Goal: Information Seeking & Learning: Learn about a topic

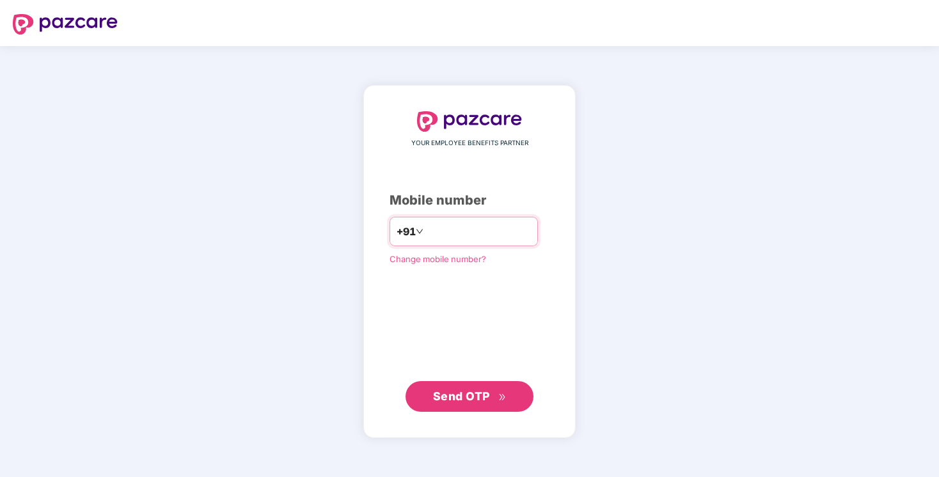
type input "**********"
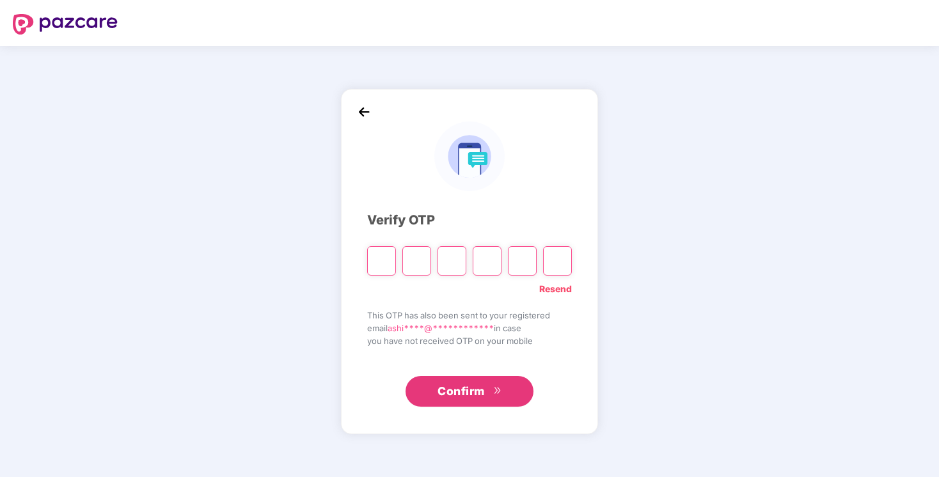
type input "*"
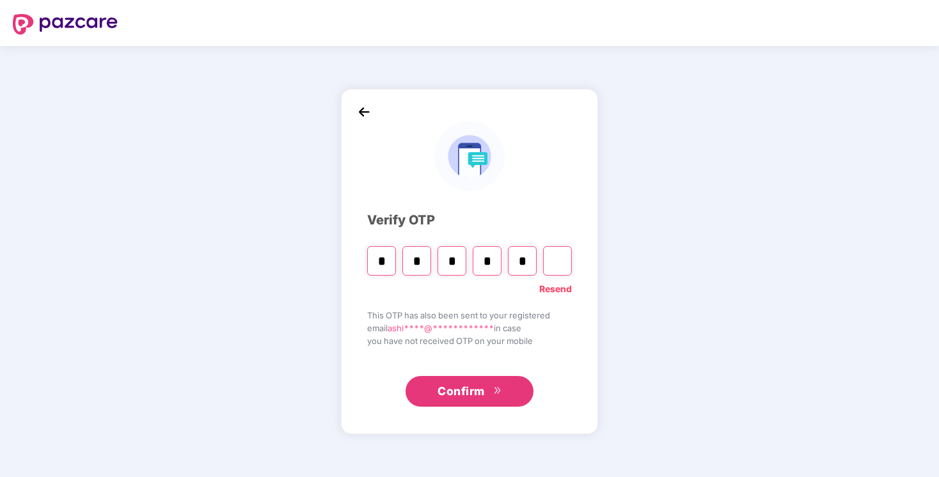
type input "*"
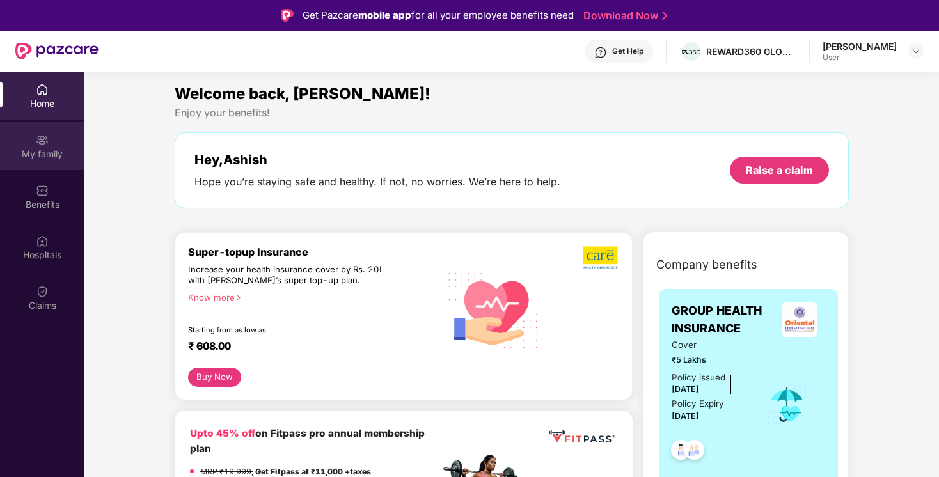
click at [35, 162] on div "My family" at bounding box center [42, 146] width 84 height 48
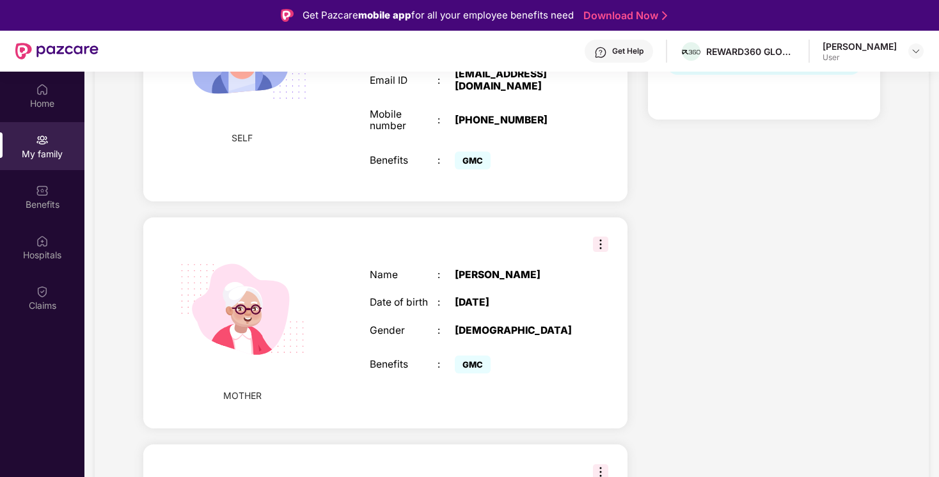
scroll to position [339, 0]
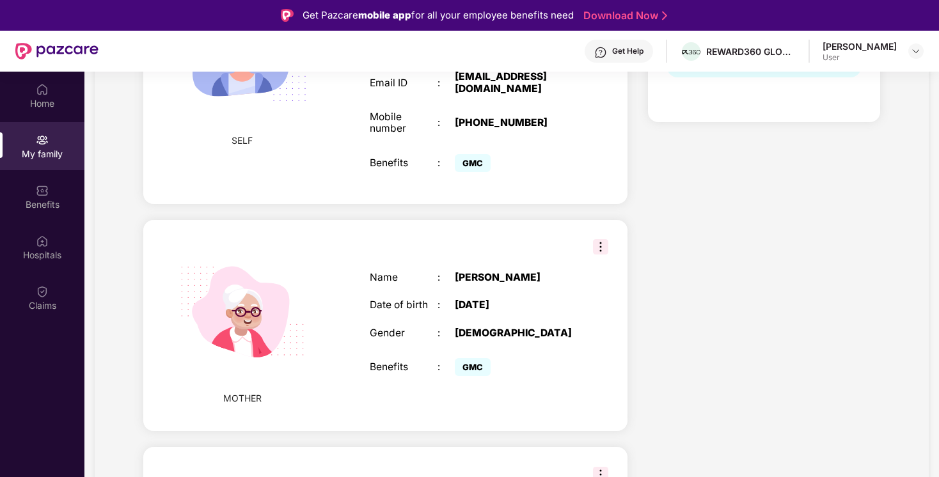
click at [595, 249] on img at bounding box center [600, 246] width 15 height 15
click at [416, 318] on div "Name : [PERSON_NAME] Date of birth : [DEMOGRAPHIC_DATA] Gender : [DEMOGRAPHIC_D…" at bounding box center [471, 326] width 229 height 140
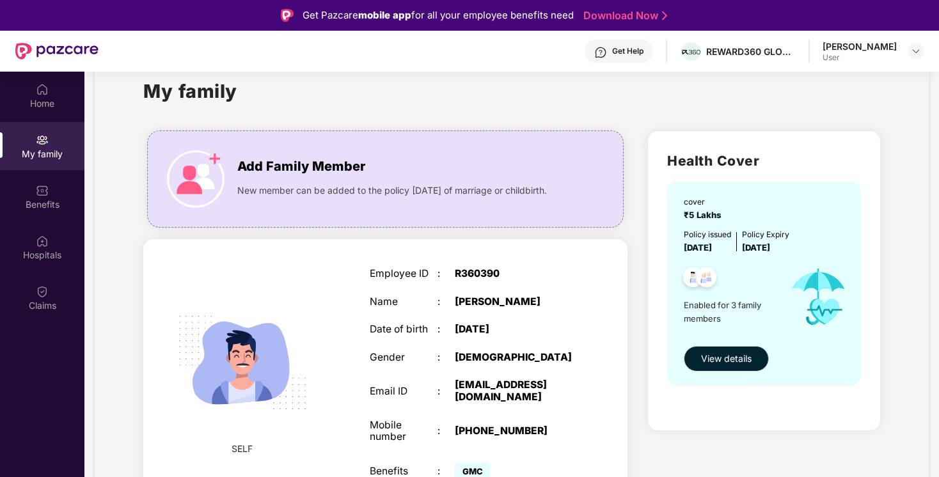
scroll to position [0, 0]
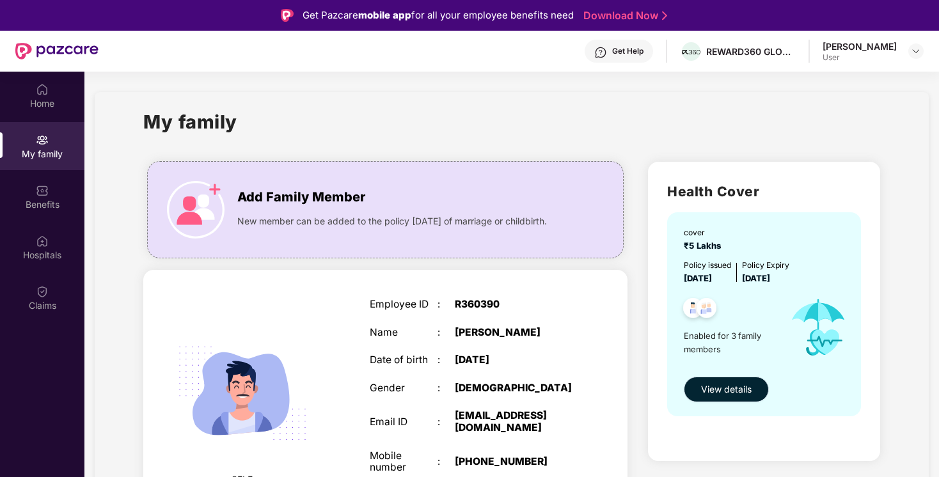
click at [734, 389] on span "View details" at bounding box center [726, 389] width 51 height 14
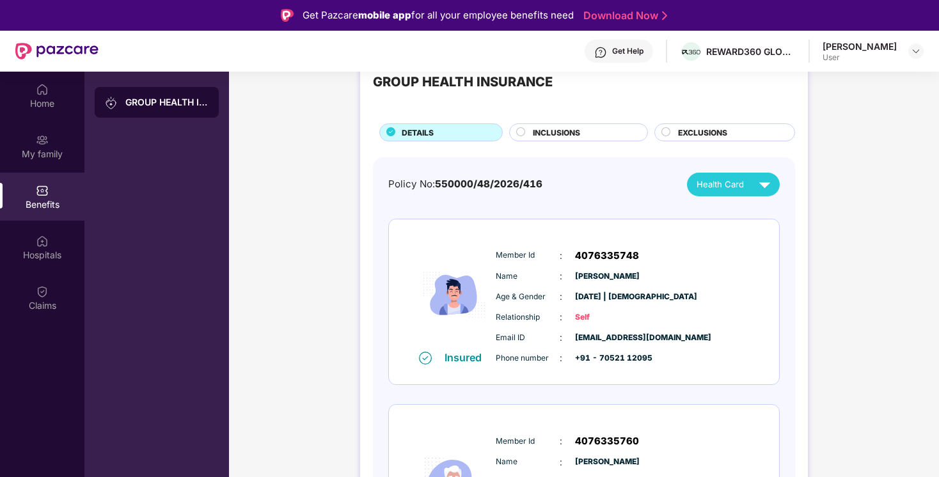
scroll to position [43, 0]
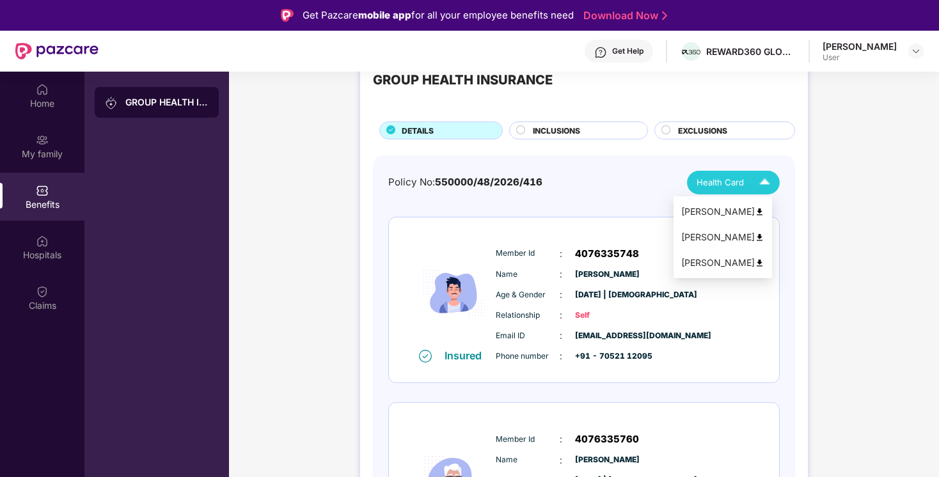
click at [759, 176] on img at bounding box center [764, 182] width 22 height 22
click at [764, 261] on img at bounding box center [760, 263] width 10 height 10
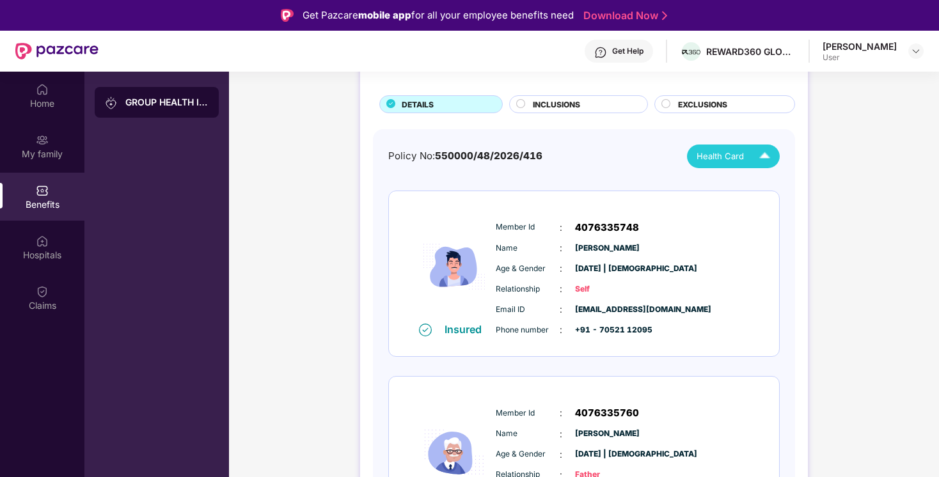
scroll to position [0, 0]
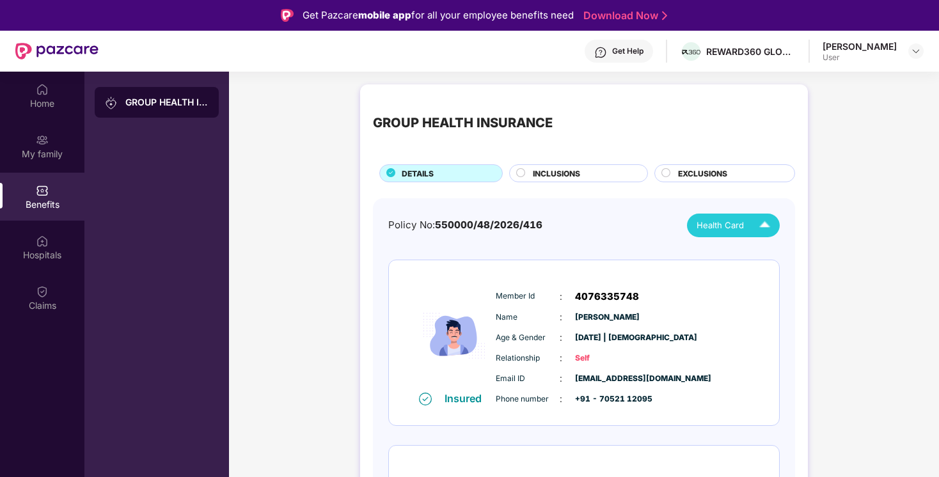
click at [559, 171] on span "INCLUSIONS" at bounding box center [556, 174] width 47 height 12
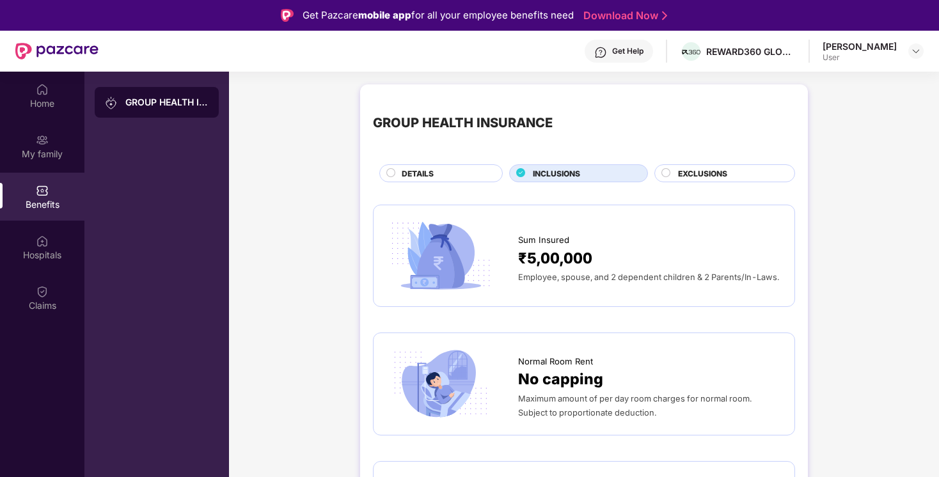
click at [731, 171] on div "EXCLUSIONS" at bounding box center [730, 175] width 116 height 14
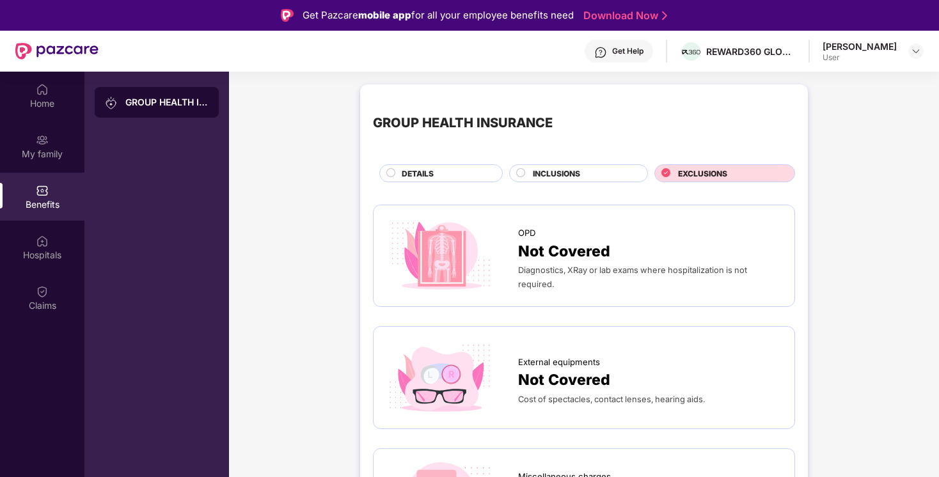
click at [436, 173] on div "DETAILS" at bounding box center [445, 175] width 100 height 14
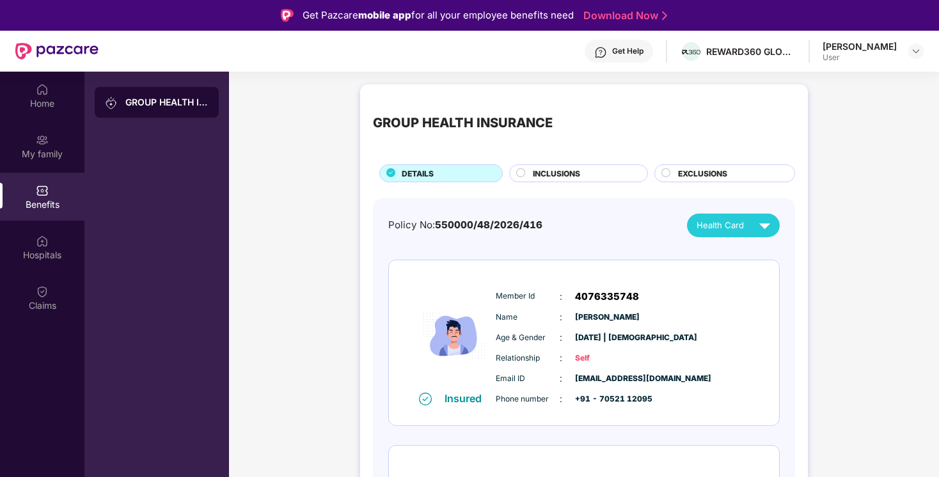
click at [153, 100] on div "GROUP HEALTH INSURANCE" at bounding box center [166, 102] width 83 height 13
click at [45, 252] on div "Hospitals" at bounding box center [42, 255] width 84 height 13
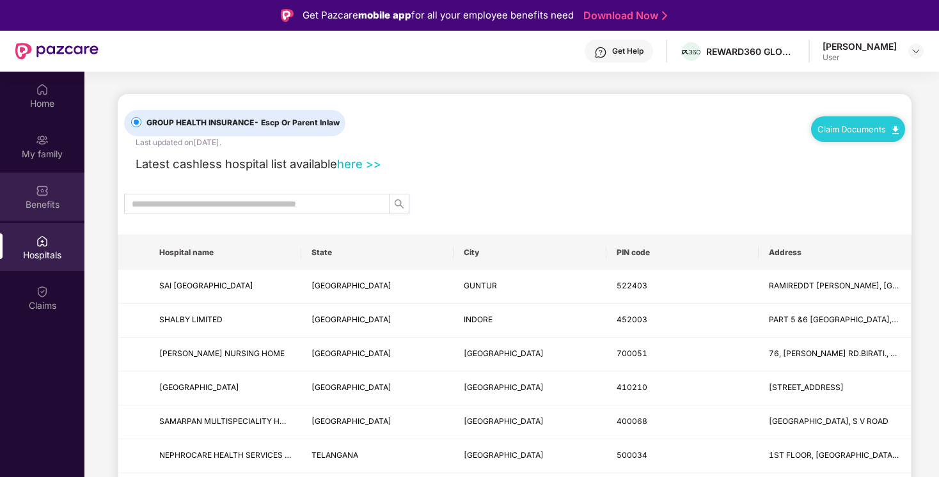
click at [45, 200] on div "Benefits" at bounding box center [42, 204] width 84 height 13
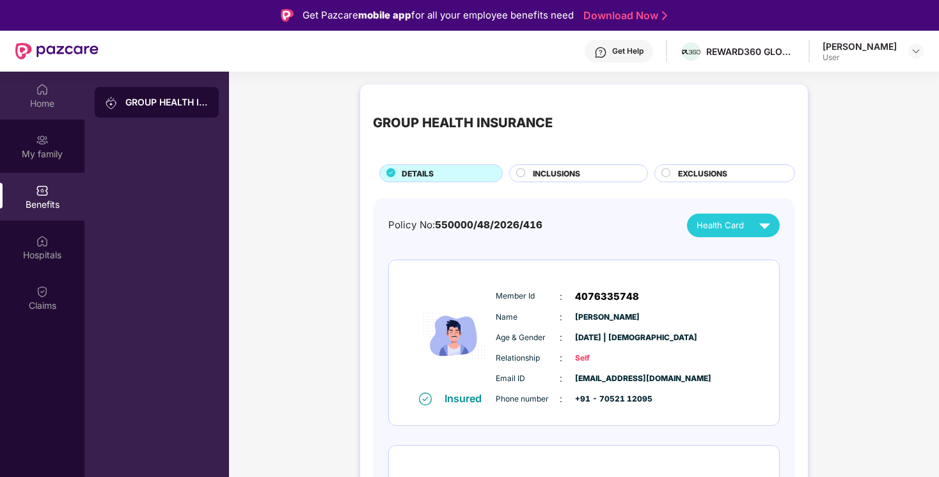
click at [39, 96] on div "Home" at bounding box center [42, 96] width 84 height 48
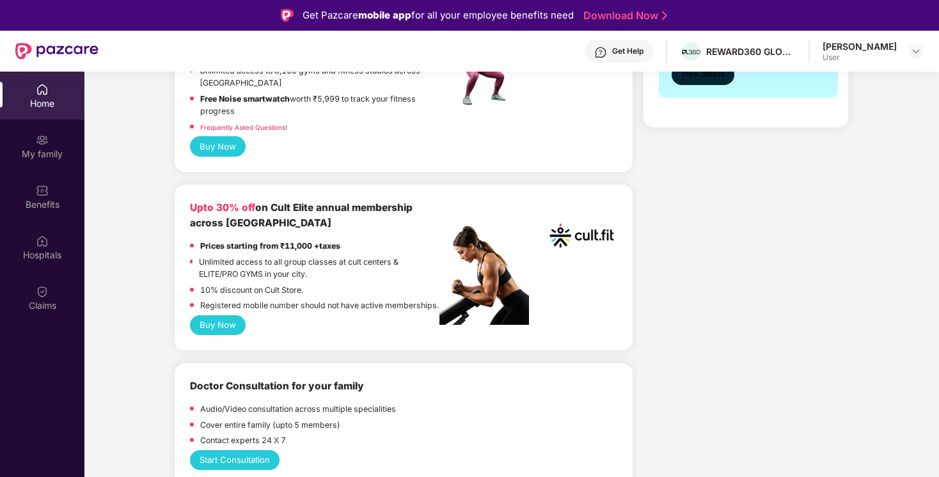
scroll to position [433, 0]
click at [216, 335] on button "Buy Now" at bounding box center [218, 325] width 56 height 20
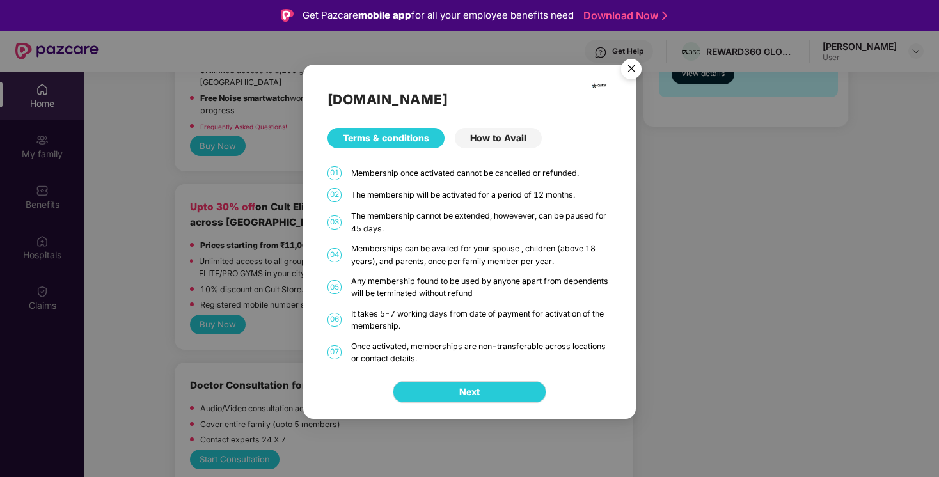
scroll to position [72, 0]
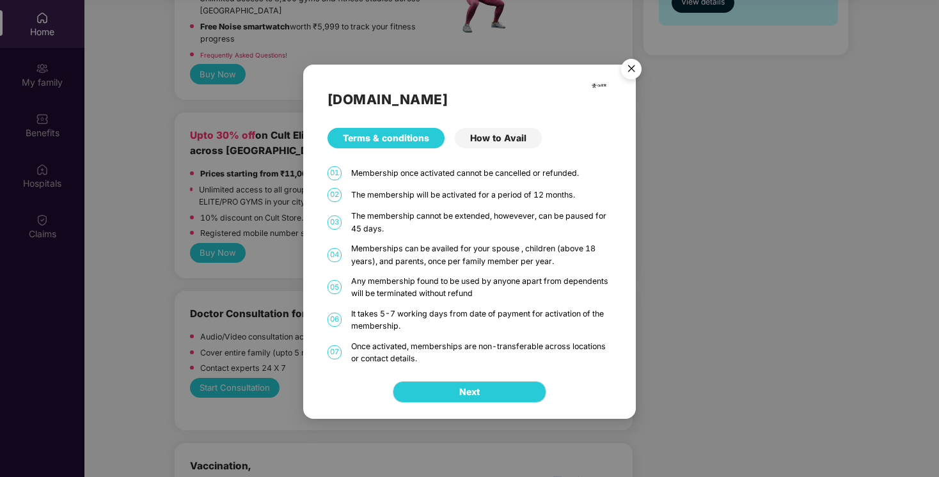
click at [507, 134] on div "How to Avail" at bounding box center [498, 138] width 87 height 20
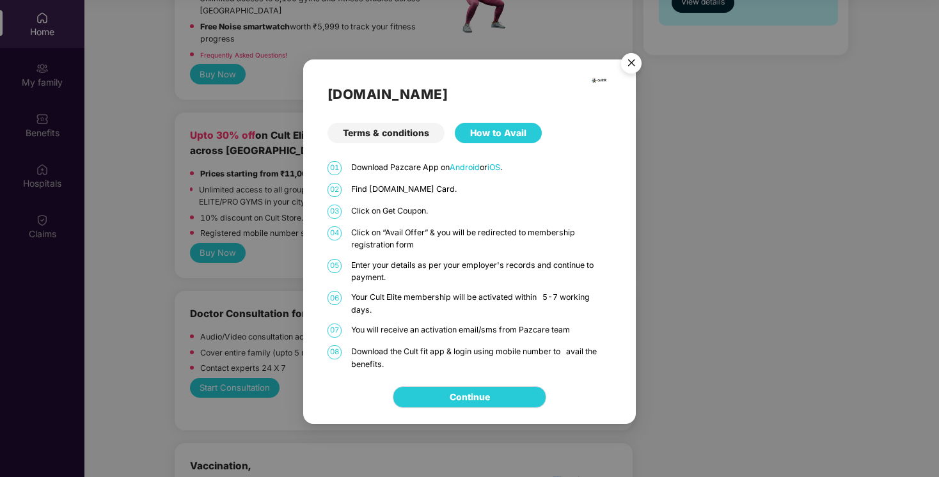
click at [384, 131] on div "Terms & conditions" at bounding box center [385, 133] width 117 height 20
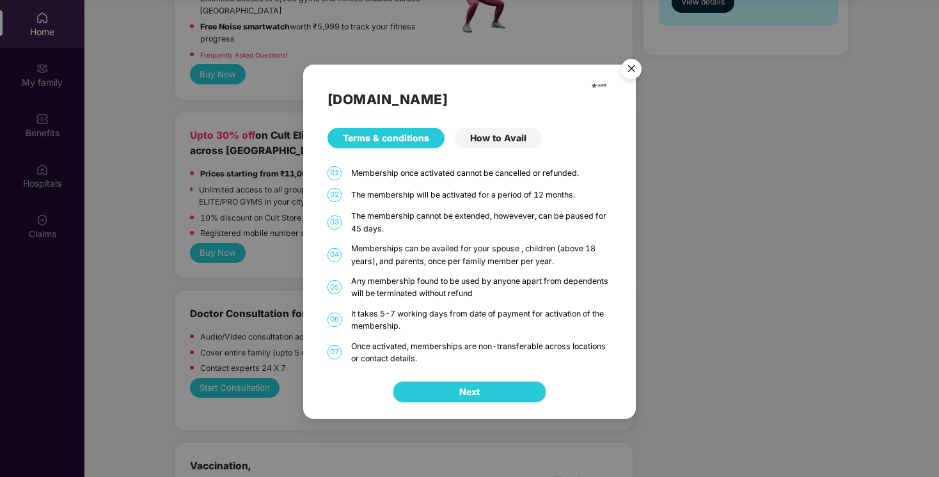
click at [495, 397] on button "Next" at bounding box center [470, 392] width 154 height 22
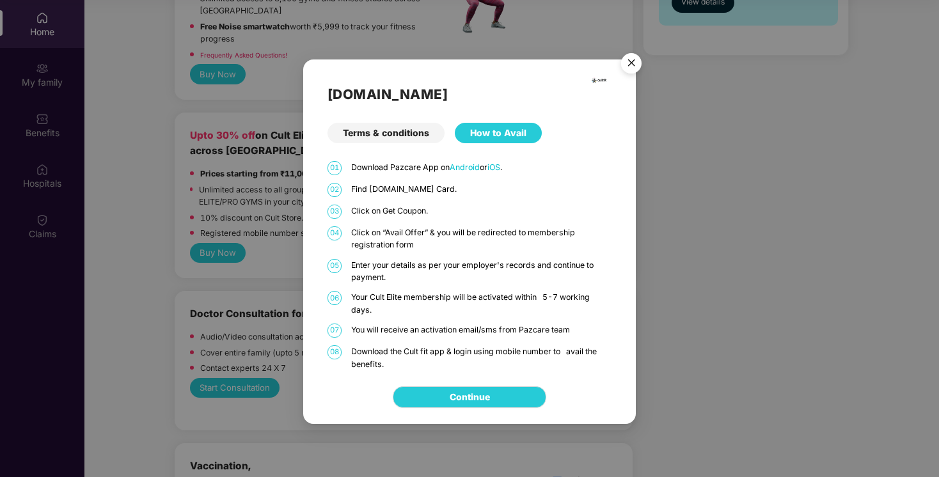
click at [490, 397] on link "Continue" at bounding box center [470, 397] width 40 height 14
click at [632, 66] on img "Close" at bounding box center [631, 65] width 36 height 36
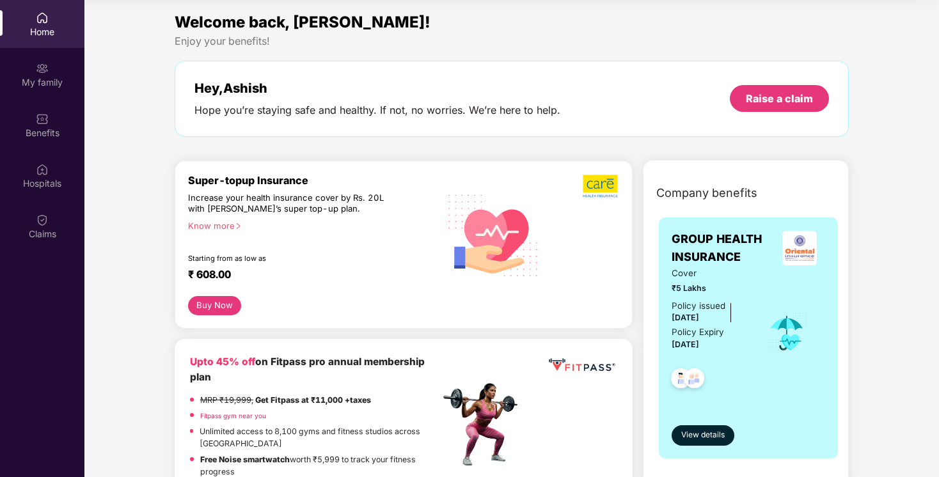
scroll to position [0, 0]
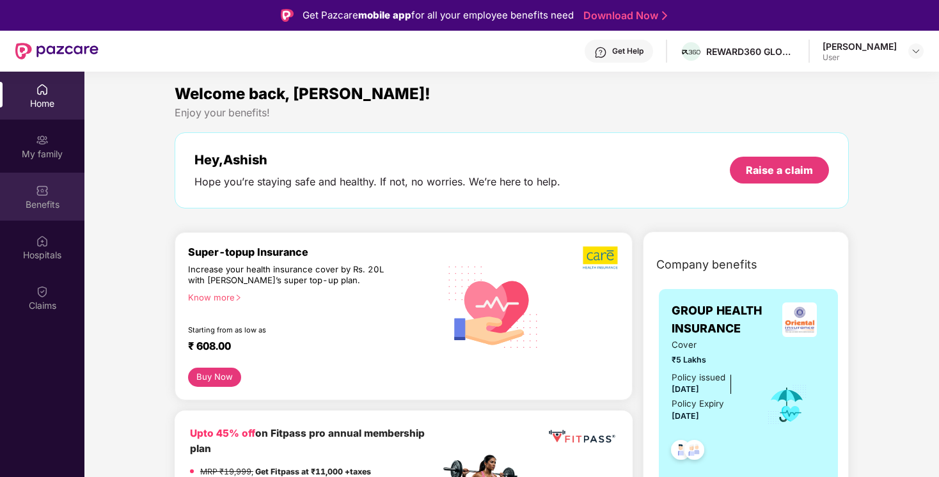
click at [51, 205] on div "Benefits" at bounding box center [42, 204] width 84 height 13
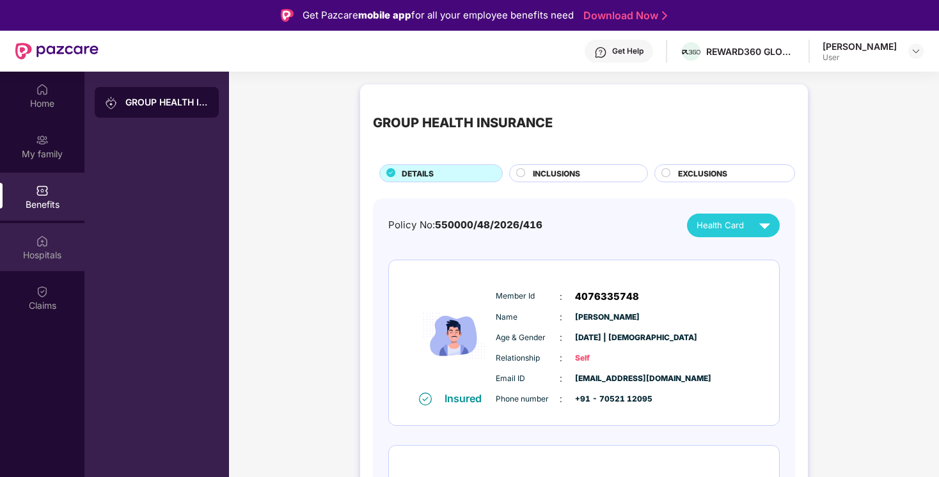
click at [33, 256] on div "Hospitals" at bounding box center [42, 255] width 84 height 13
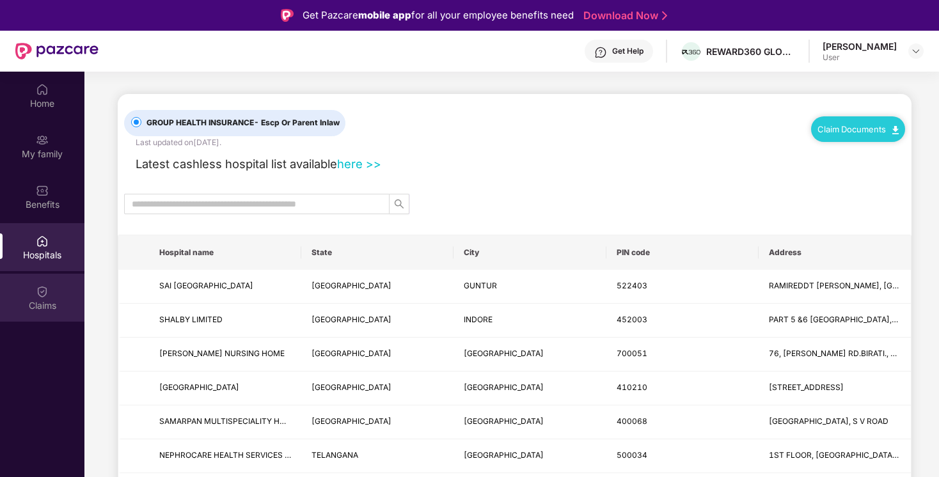
click at [46, 294] on img at bounding box center [42, 291] width 13 height 13
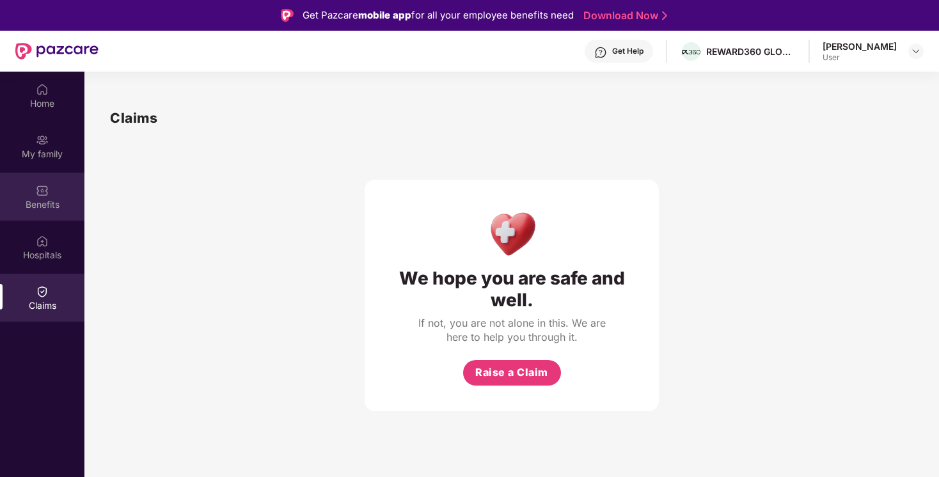
click at [37, 203] on div "Benefits" at bounding box center [42, 204] width 84 height 13
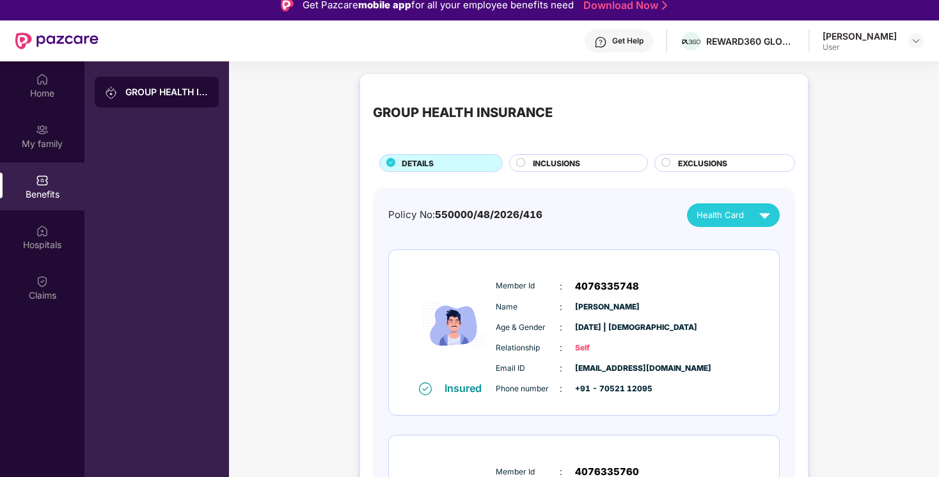
click at [565, 157] on span "INCLUSIONS" at bounding box center [556, 163] width 47 height 12
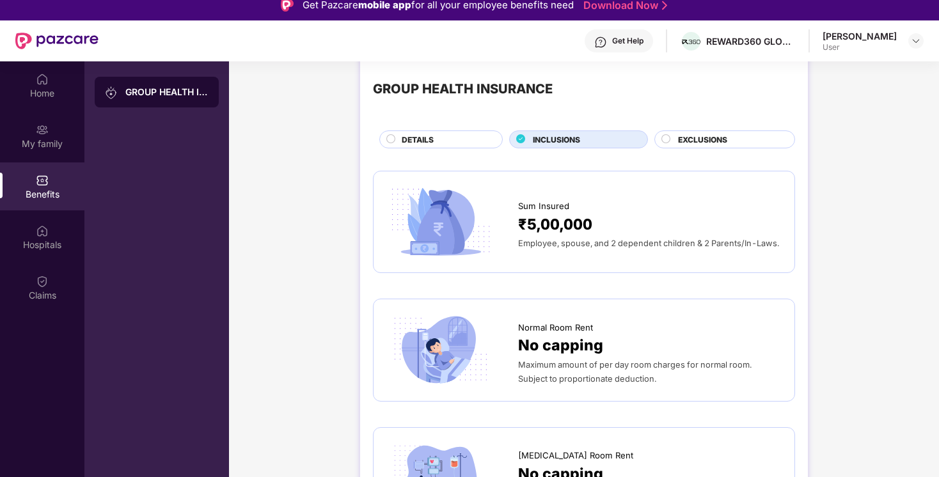
scroll to position [25, 0]
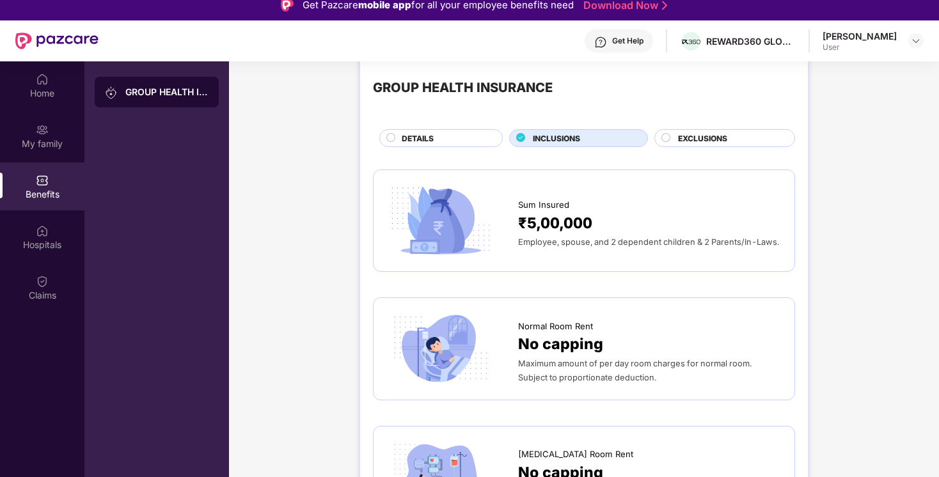
click at [721, 140] on span "EXCLUSIONS" at bounding box center [702, 138] width 49 height 12
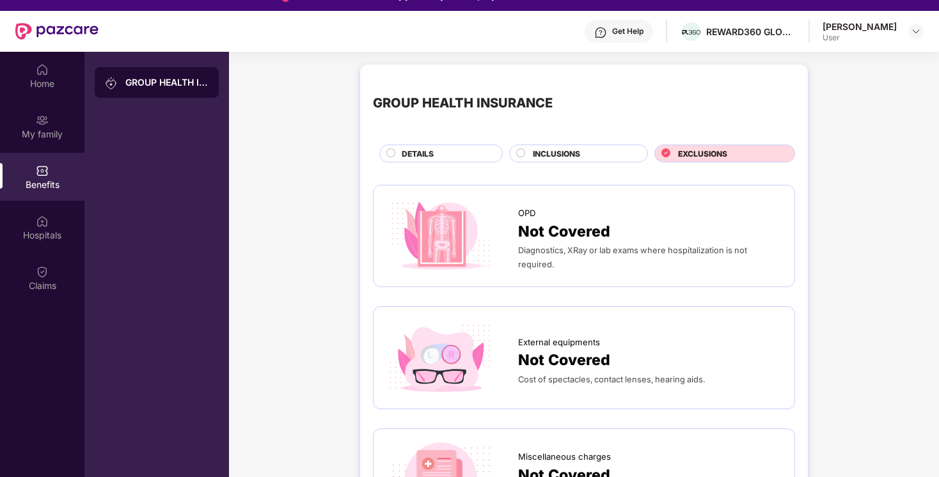
scroll to position [0, 0]
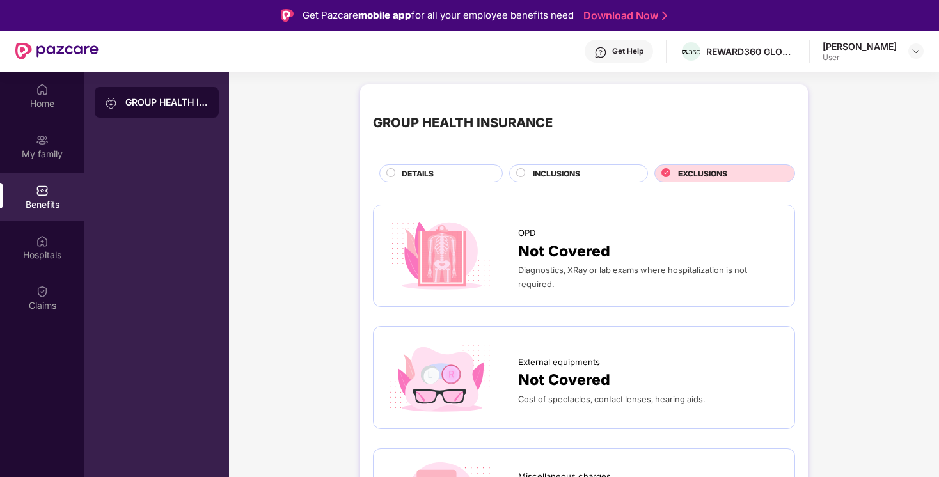
click at [175, 99] on div "GROUP HEALTH INSURANCE" at bounding box center [166, 102] width 83 height 13
click at [113, 97] on img at bounding box center [111, 103] width 13 height 13
click at [58, 98] on div "Home" at bounding box center [42, 103] width 84 height 13
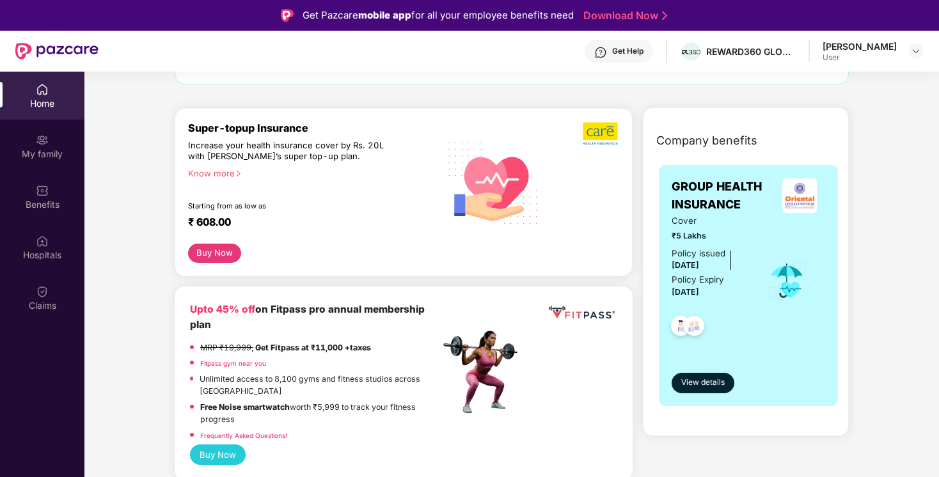
scroll to position [121, 0]
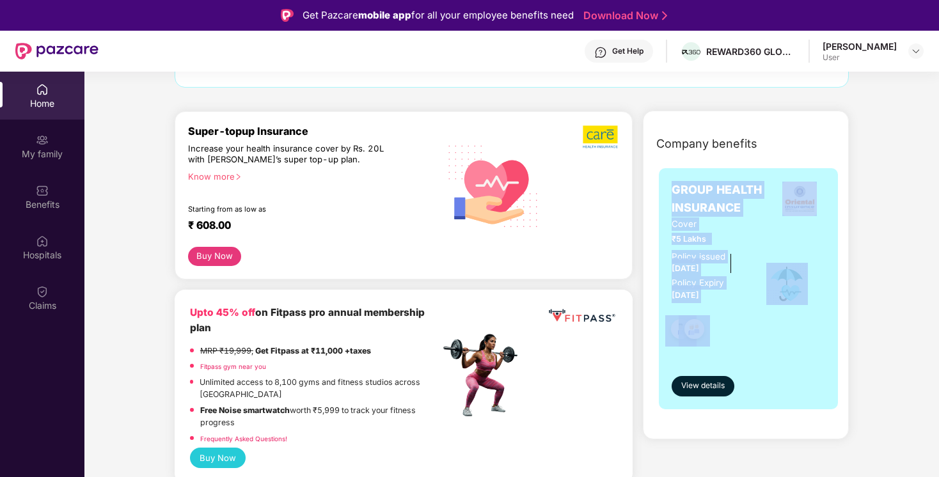
drag, startPoint x: 670, startPoint y: 189, endPoint x: 747, endPoint y: 292, distance: 129.3
click at [747, 292] on div "GROUP HEALTH INSURANCE Cover ₹5 Lakhs Policy issued [DATE] Policy Expiry [DATE]…" at bounding box center [748, 288] width 179 height 241
copy div "GROUP HEALTH INSURANCE Cover ₹5 Lakhs Policy issued [DATE] Policy Expiry [DATE]"
click at [818, 420] on div "GROUP HEALTH INSURANCE Cover ₹5 Lakhs Policy issued [DATE] Policy Expiry [DATE]…" at bounding box center [749, 293] width 200 height 265
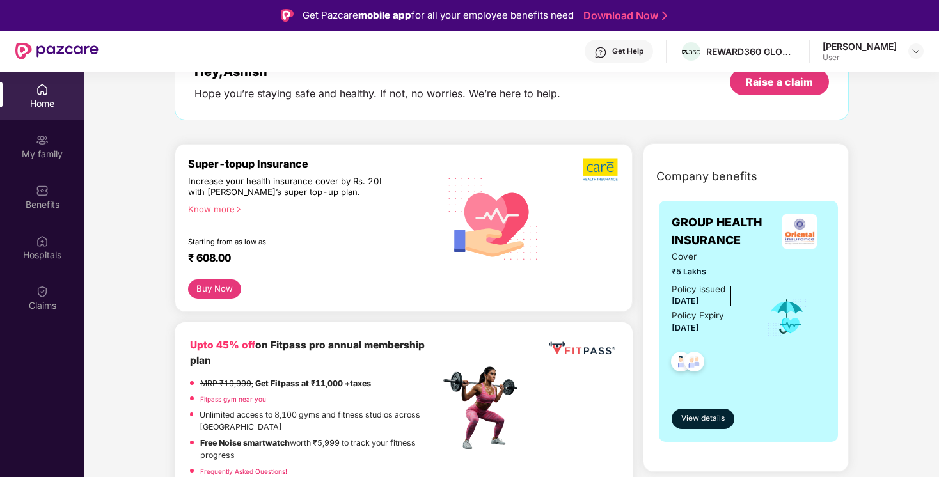
scroll to position [178, 0]
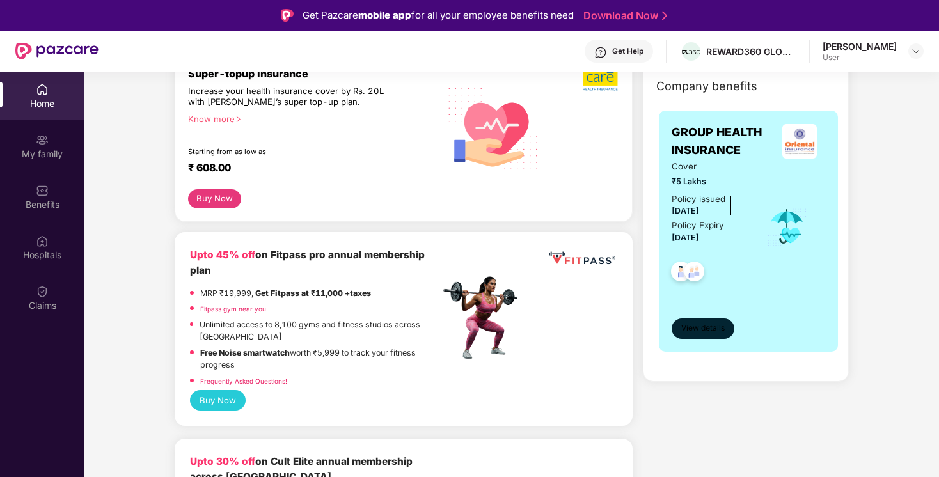
click at [715, 333] on span "View details" at bounding box center [702, 328] width 43 height 12
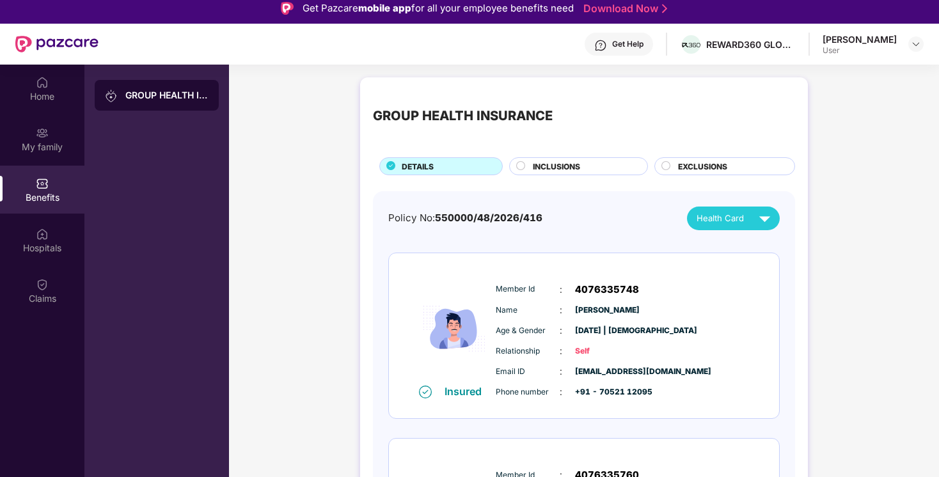
scroll to position [0, 0]
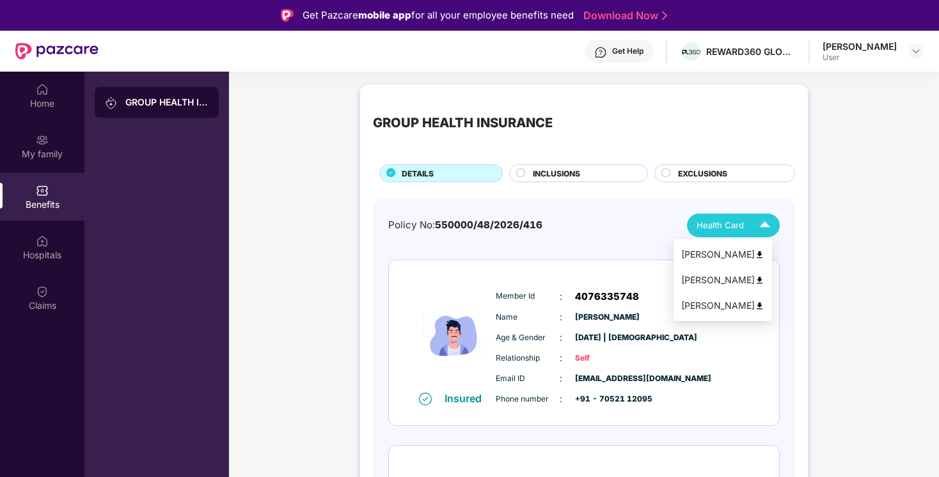
click at [741, 228] on span "Health Card" at bounding box center [720, 225] width 47 height 13
click at [728, 304] on div "[PERSON_NAME]" at bounding box center [722, 306] width 83 height 14
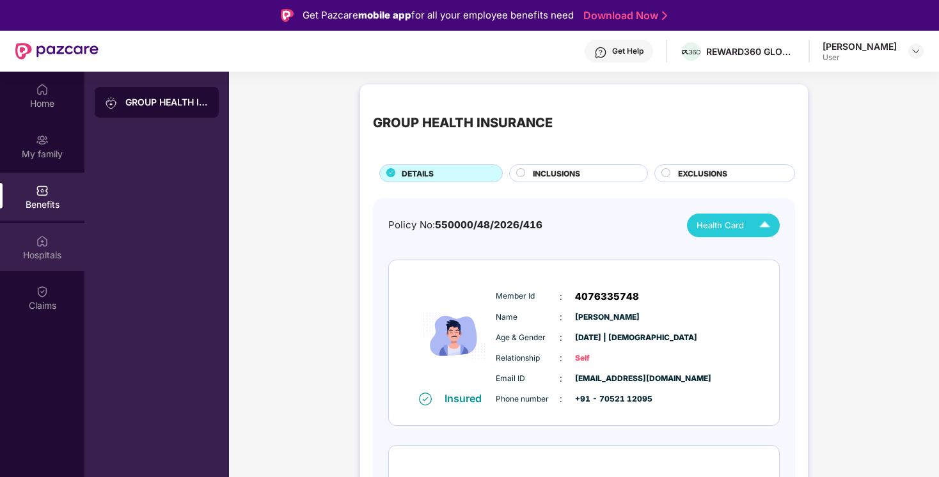
click at [52, 255] on div "Hospitals" at bounding box center [42, 255] width 84 height 13
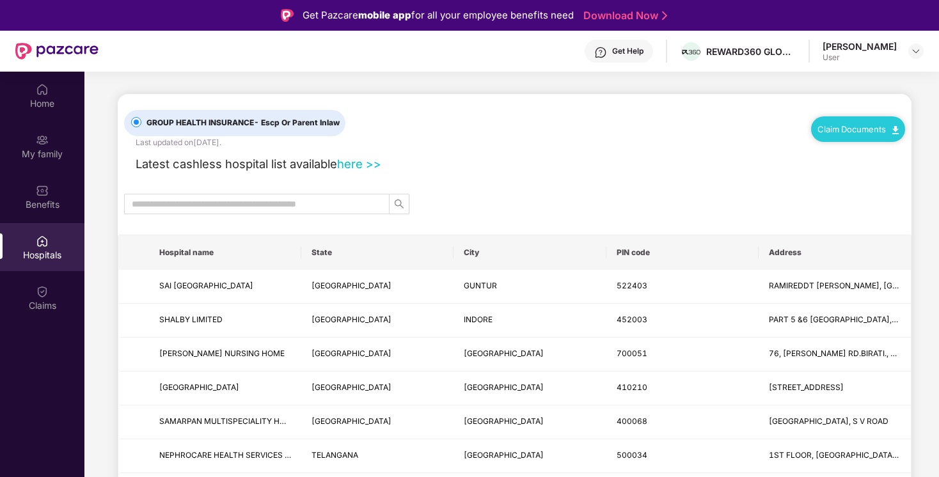
click at [848, 138] on div "Claim Documents" at bounding box center [858, 129] width 94 height 26
click at [879, 124] on link "Claim Documents" at bounding box center [857, 129] width 81 height 10
click at [357, 165] on link "here >>" at bounding box center [359, 164] width 44 height 14
